Goal: Task Accomplishment & Management: Manage account settings

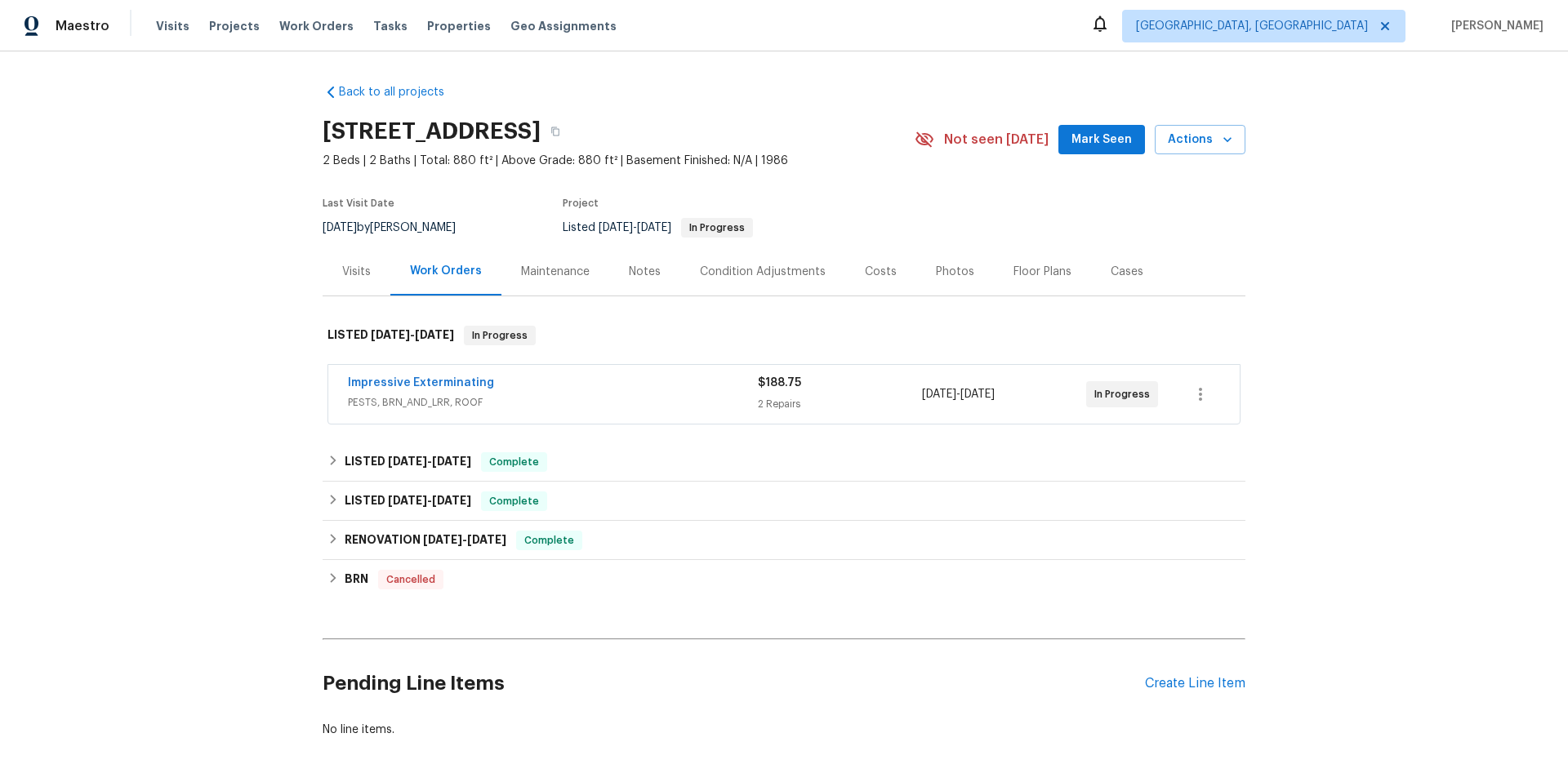
click at [342, 276] on div "Visits" at bounding box center [356, 271] width 28 height 16
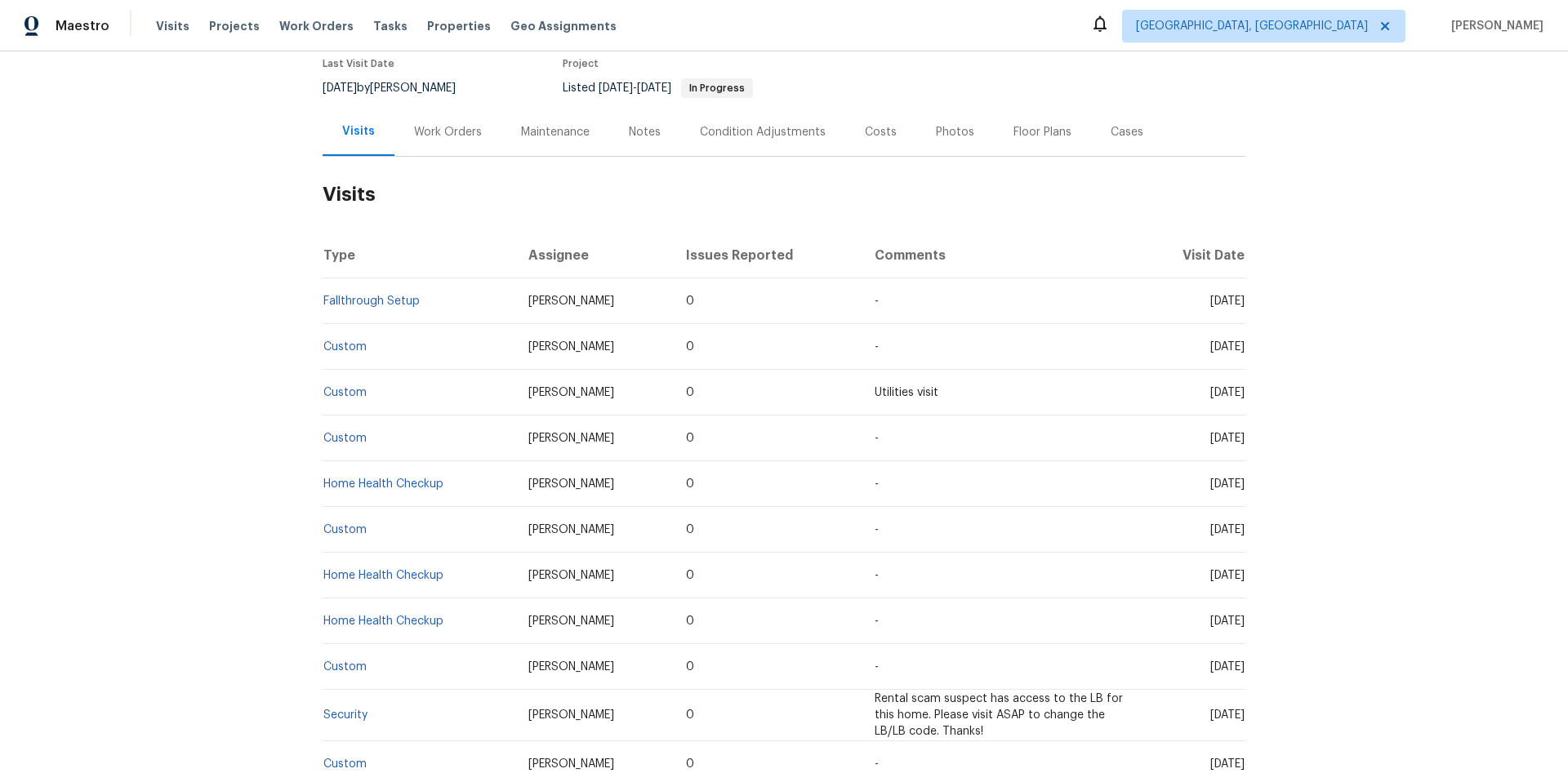
scroll to position [136, 0]
click at [396, 302] on link "Fallthrough Setup" at bounding box center [371, 305] width 97 height 11
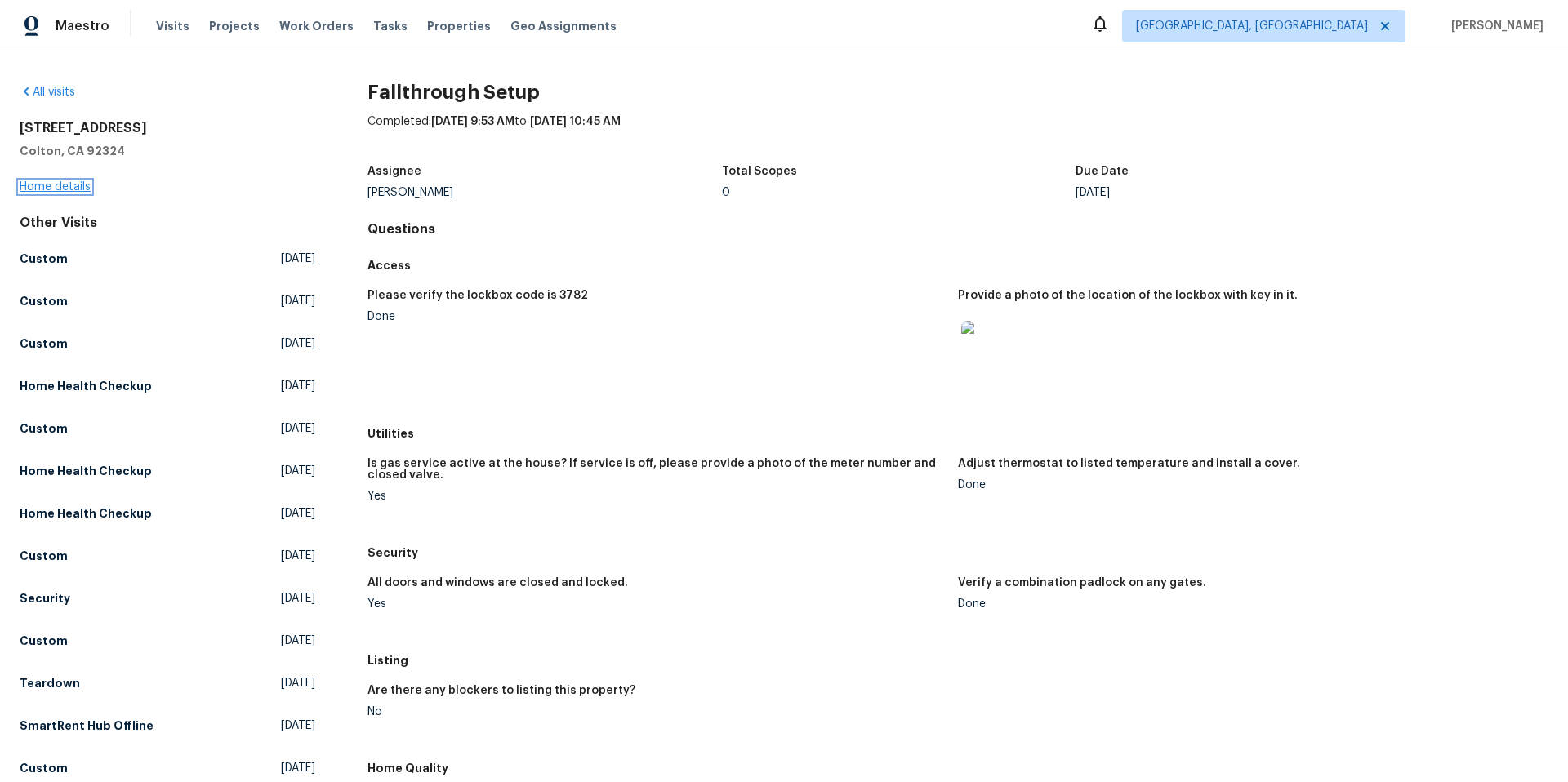
click at [50, 191] on link "Home details" at bounding box center [55, 187] width 71 height 11
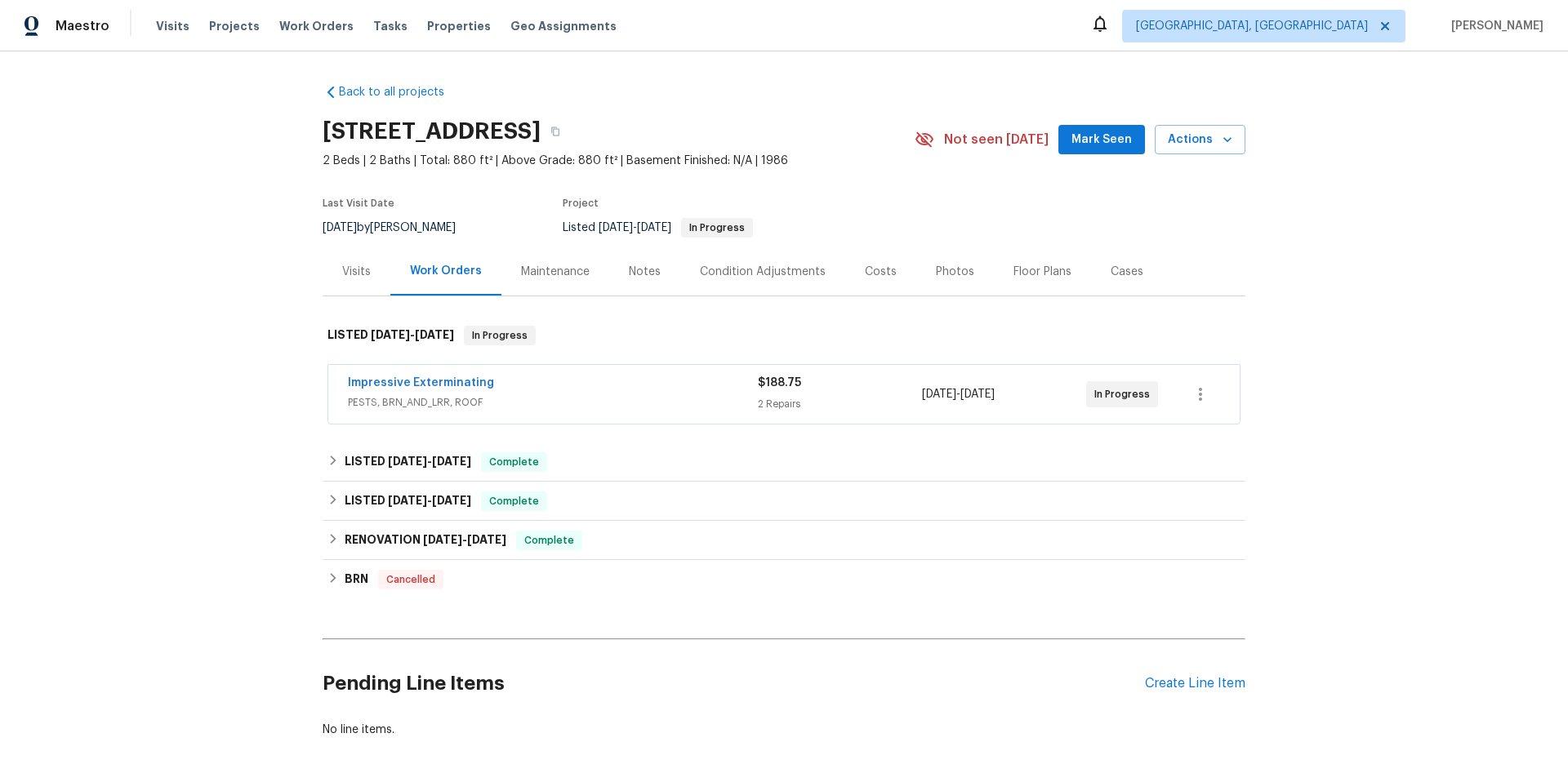
click at [342, 270] on div "Visits" at bounding box center [356, 271] width 28 height 16
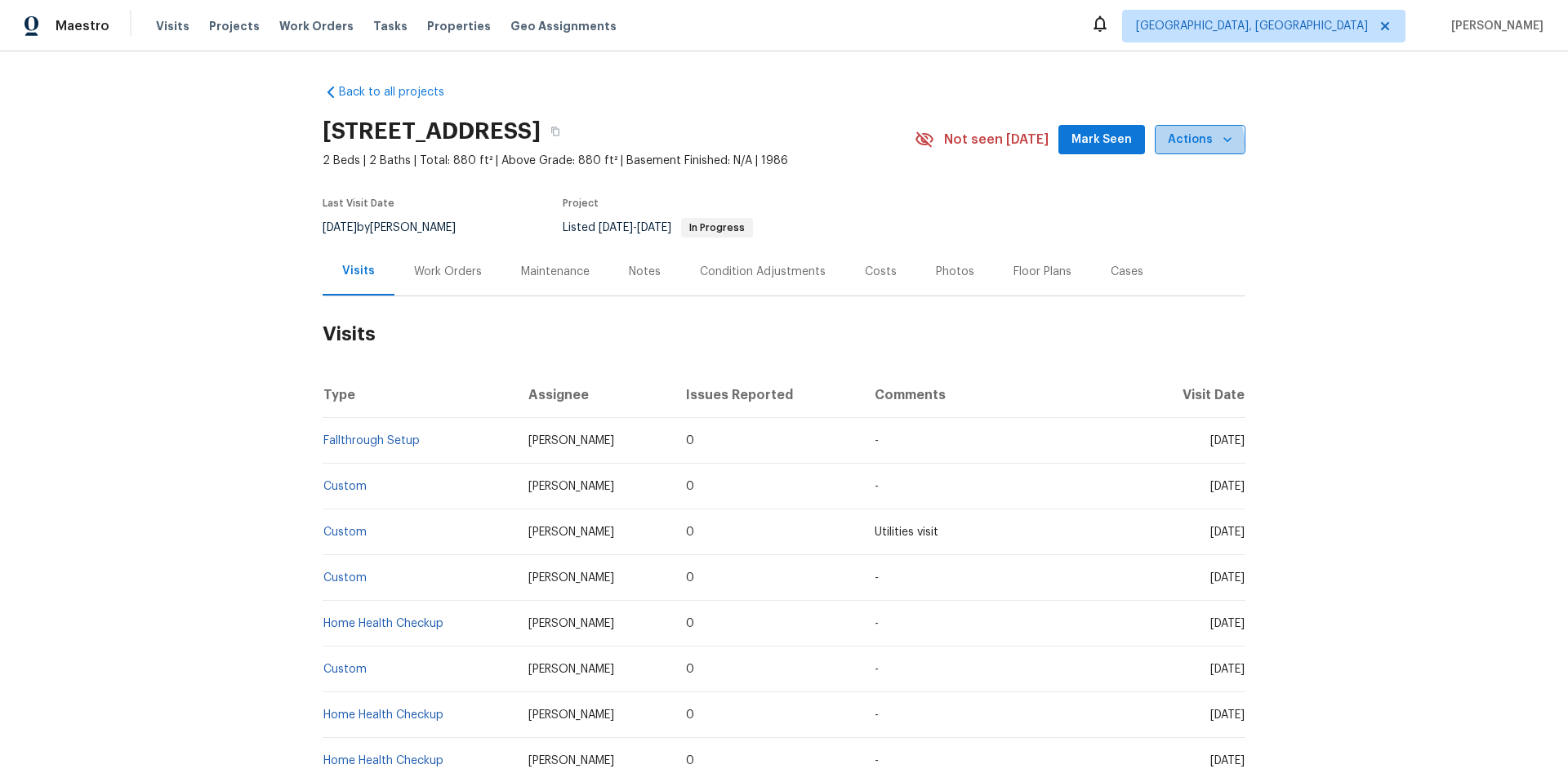
click at [1178, 143] on span "Actions" at bounding box center [1200, 140] width 65 height 21
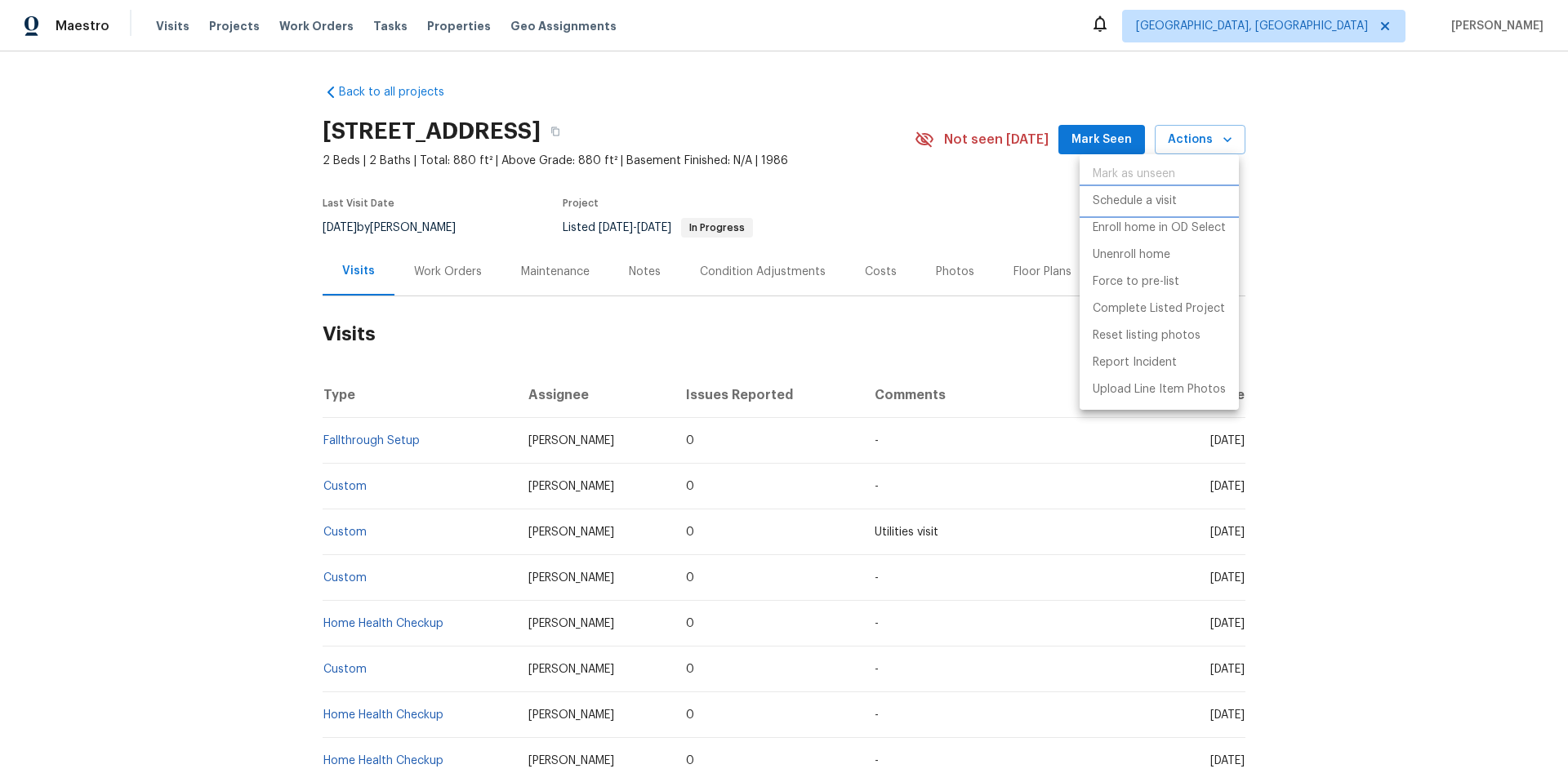
click at [1162, 208] on p "Schedule a visit" at bounding box center [1135, 202] width 84 height 17
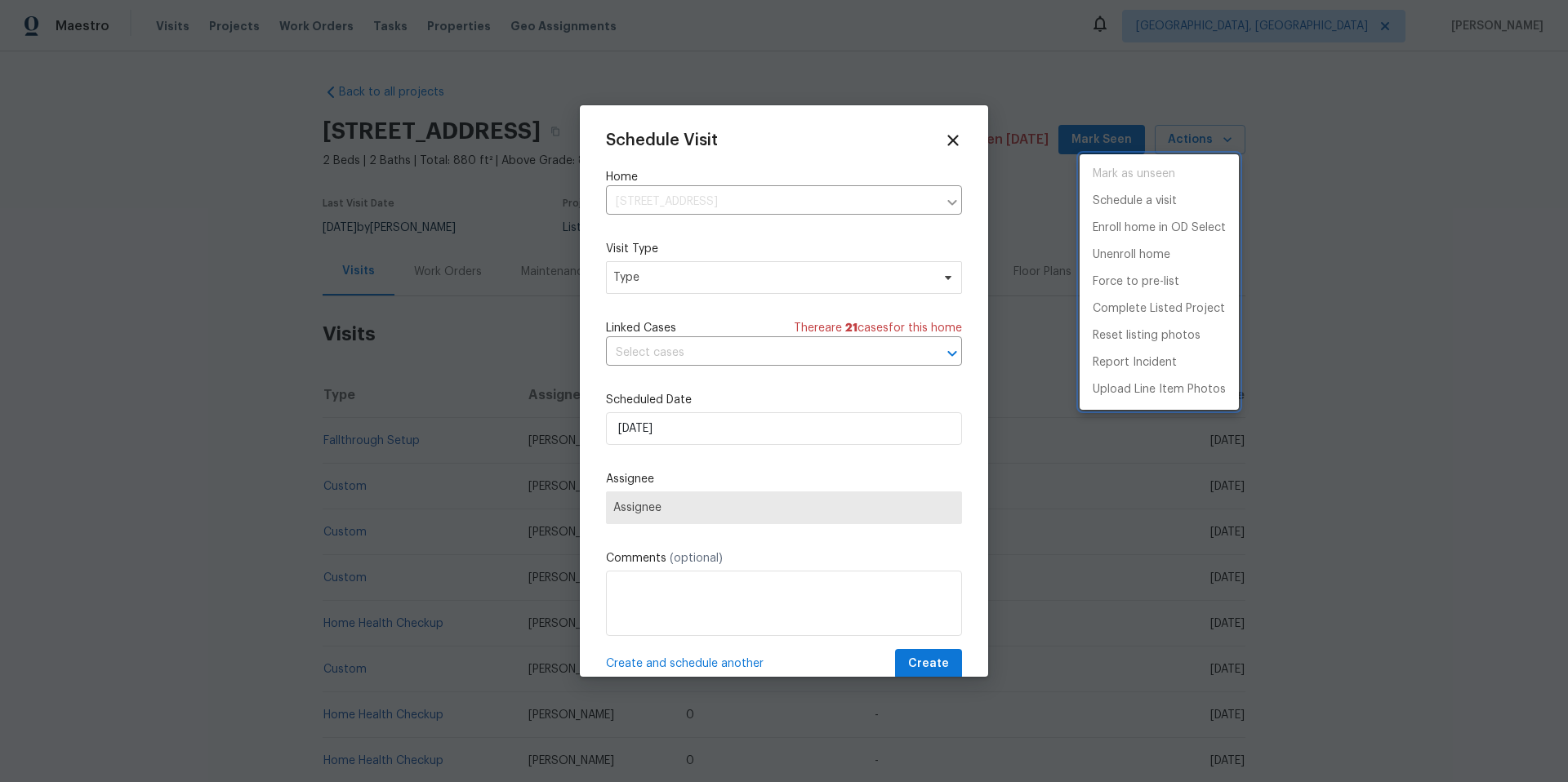
click at [723, 285] on div at bounding box center [784, 391] width 1568 height 782
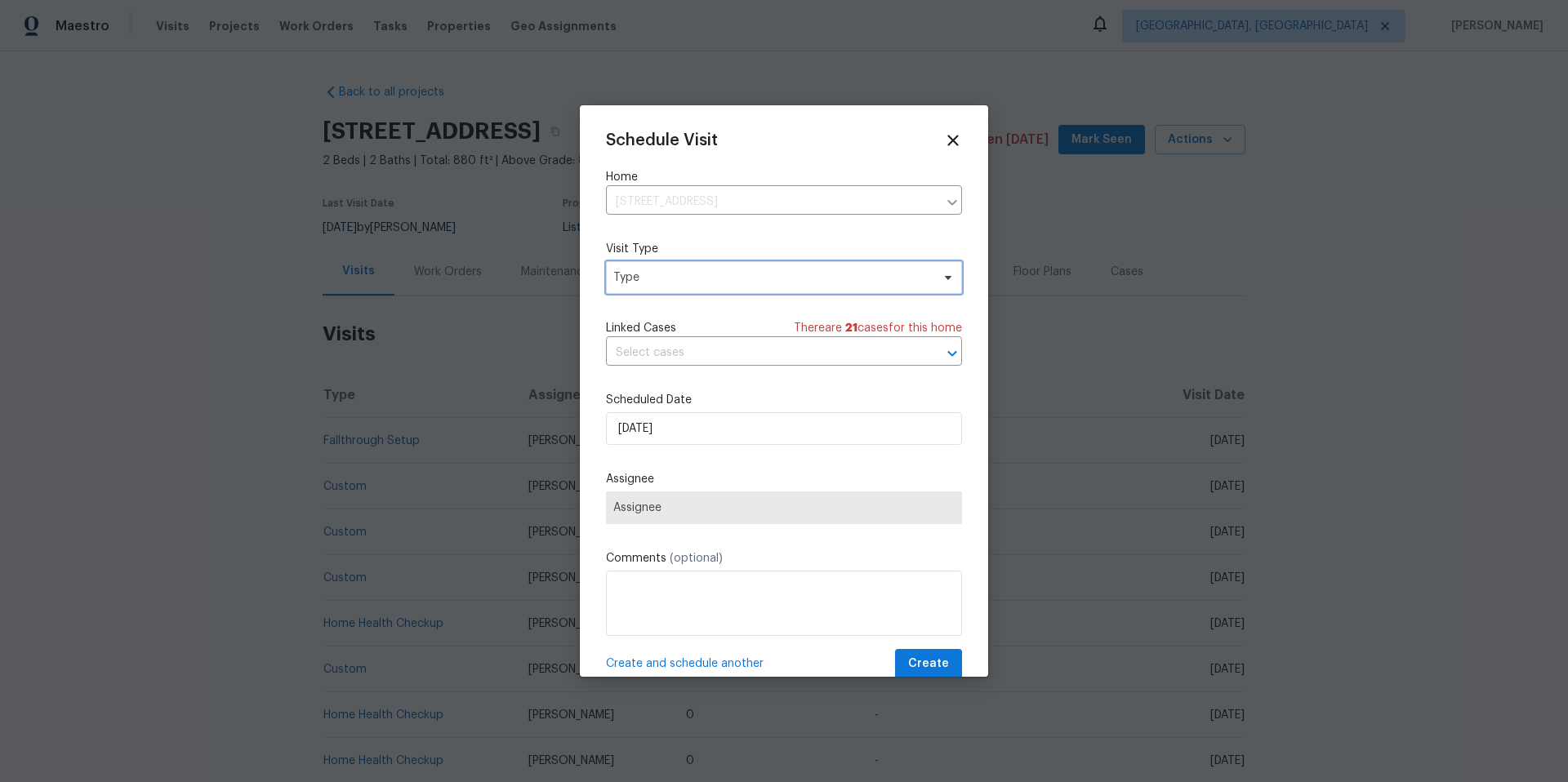
click at [723, 281] on span "Type" at bounding box center [772, 277] width 318 height 16
type input "smar"
click at [697, 374] on div "SmartRent Issue" at bounding box center [660, 377] width 89 height 16
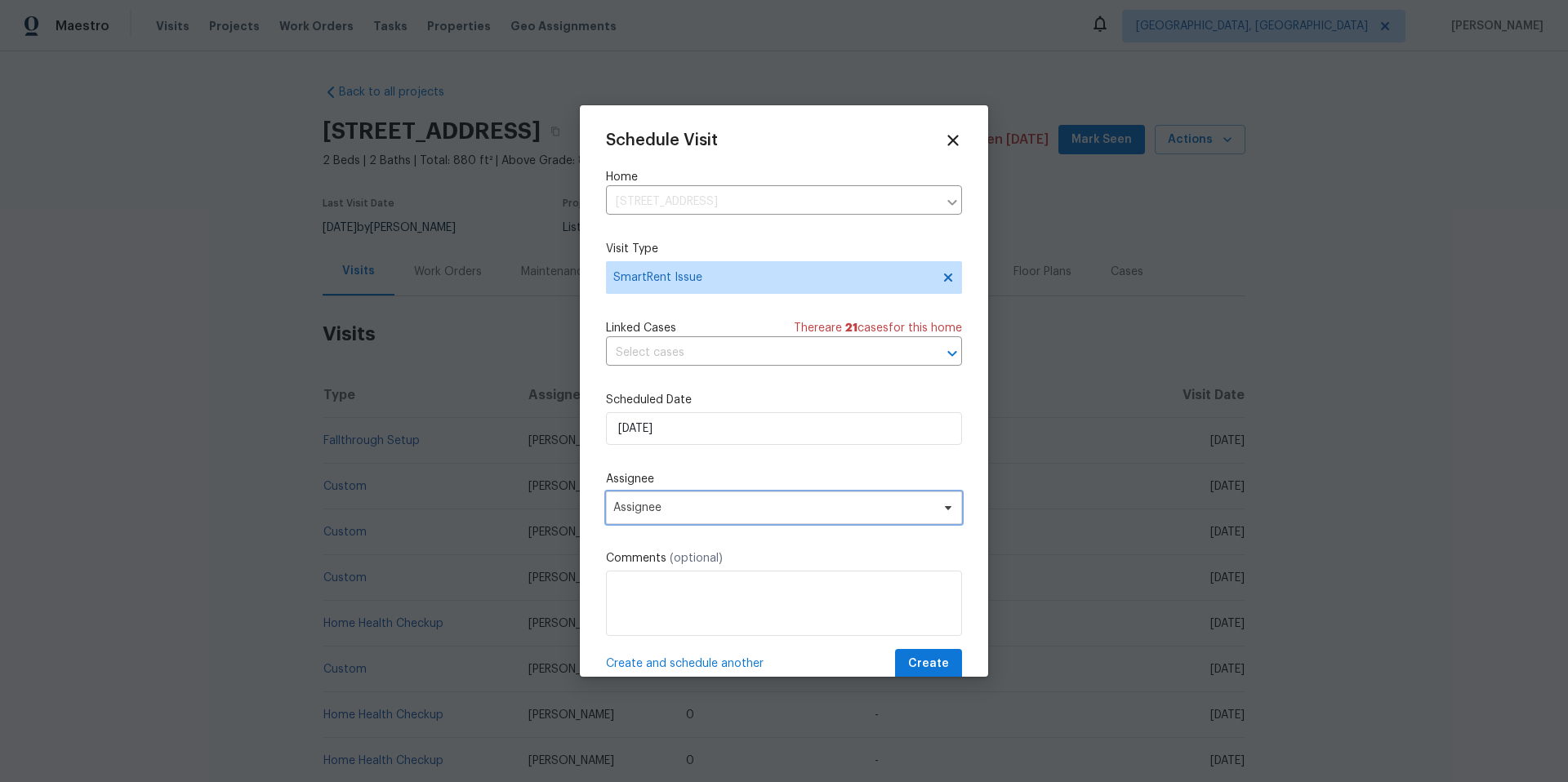
click at [697, 506] on span "Assignee" at bounding box center [773, 508] width 320 height 13
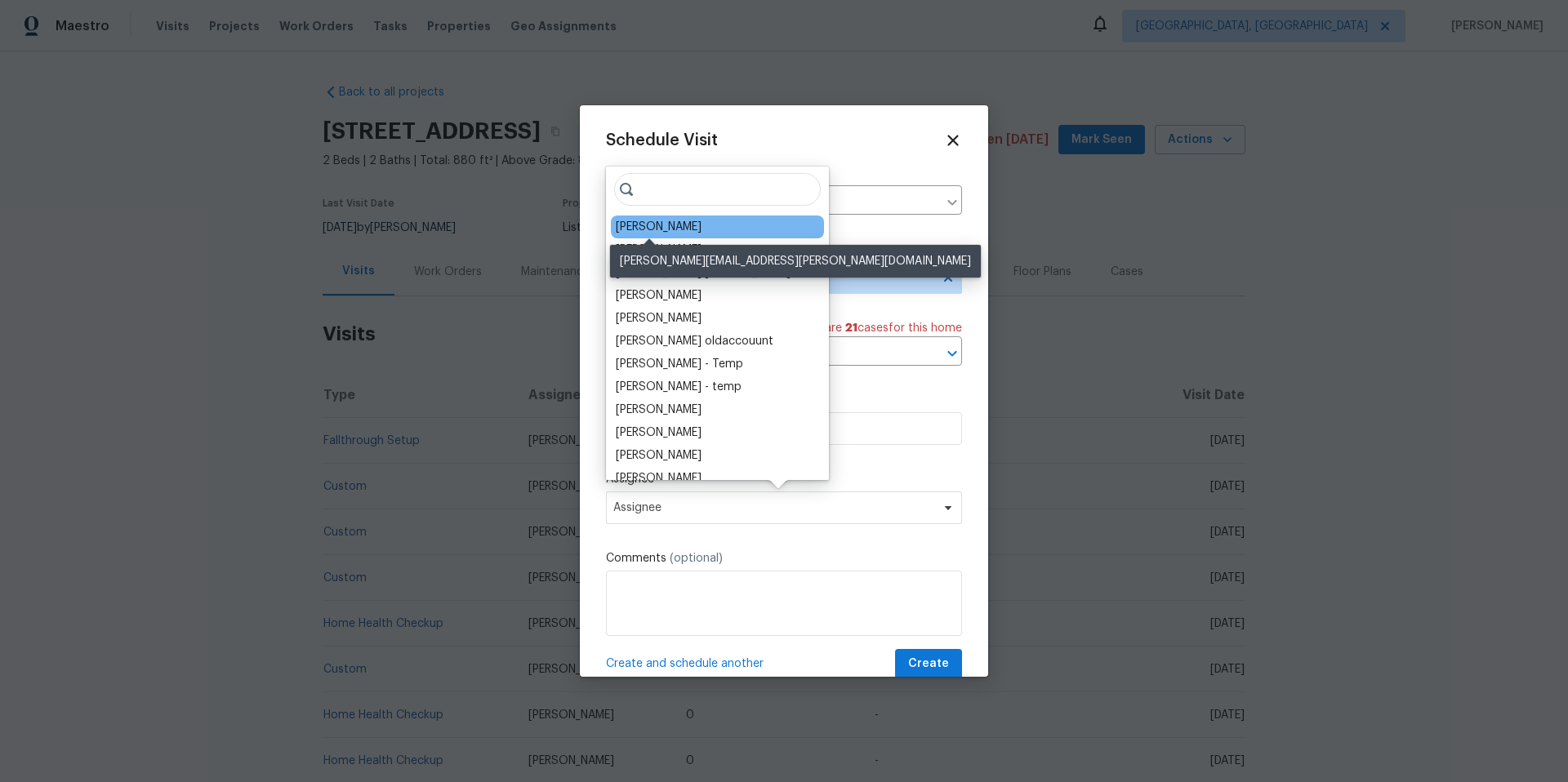
click at [662, 220] on div "[PERSON_NAME]" at bounding box center [658, 226] width 85 height 16
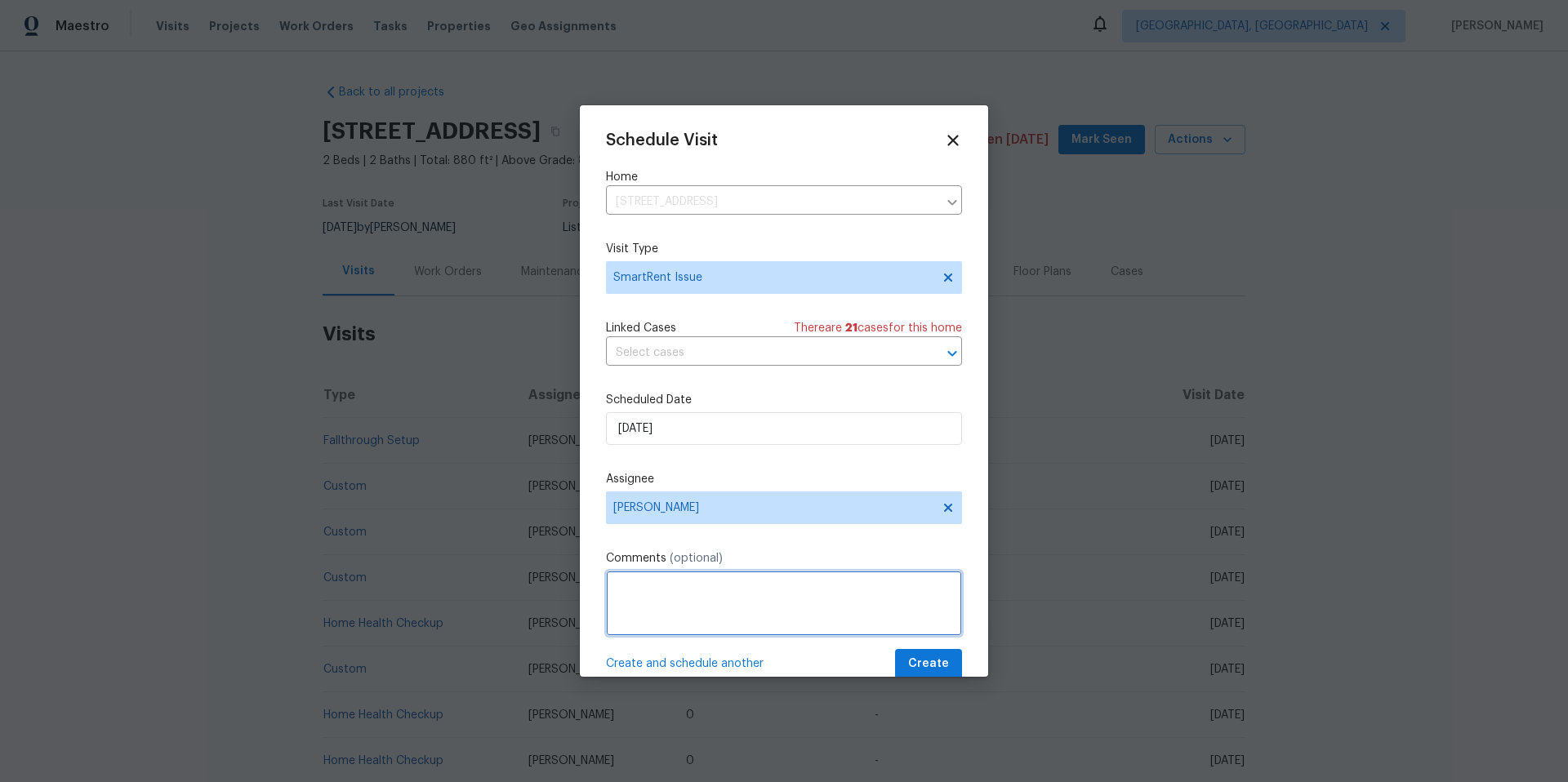
click at [671, 601] on textarea at bounding box center [784, 604] width 356 height 66
type textarea "#"
paste textarea "This home is currently in Traditional Listing that is eligible to be switched t…"
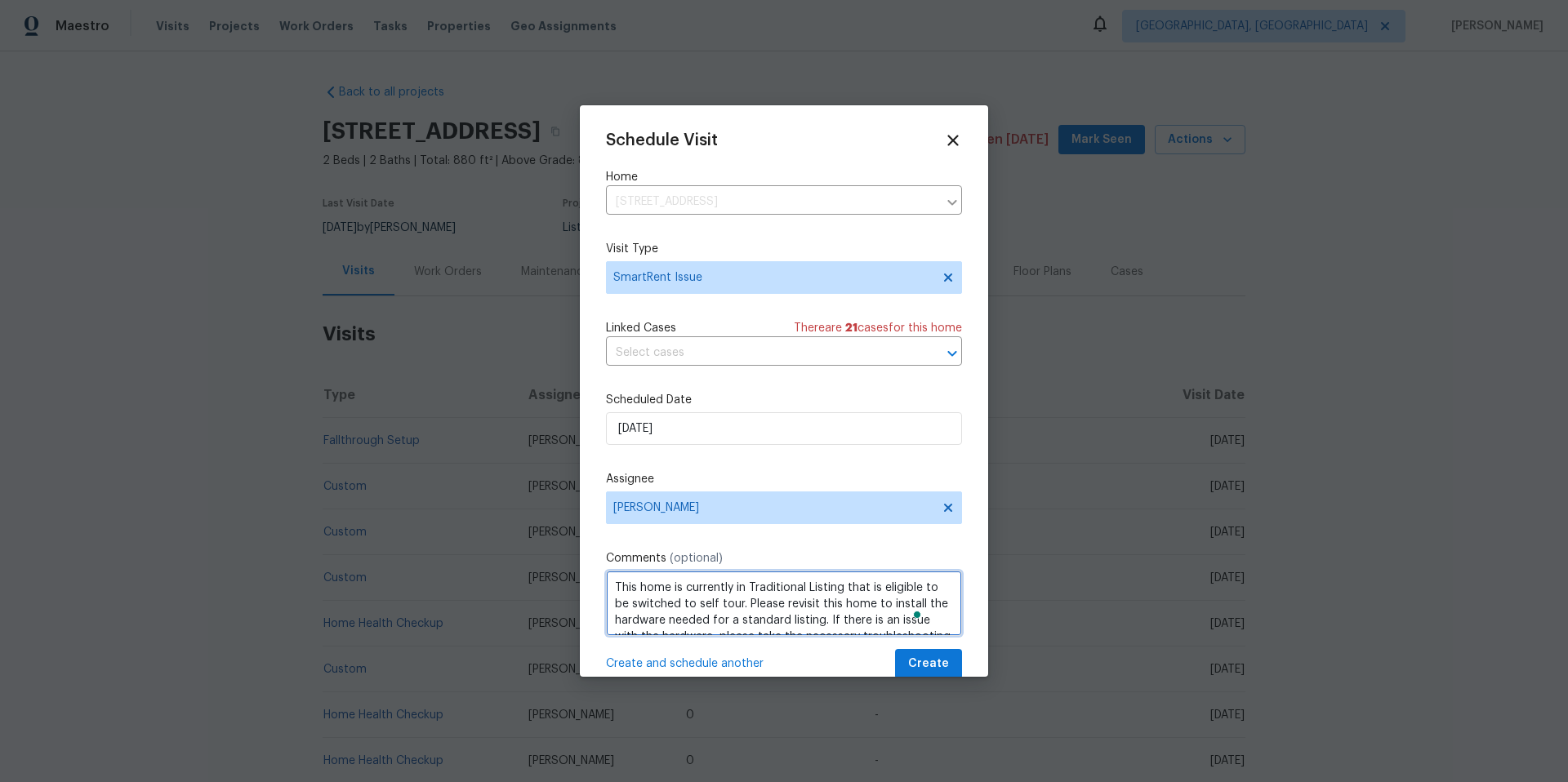
scroll to position [56, 0]
type textarea "This home is currently in Traditional Listing that is eligible to be switched t…"
click at [920, 662] on span "Create" at bounding box center [929, 665] width 41 height 21
